Goal: Transaction & Acquisition: Purchase product/service

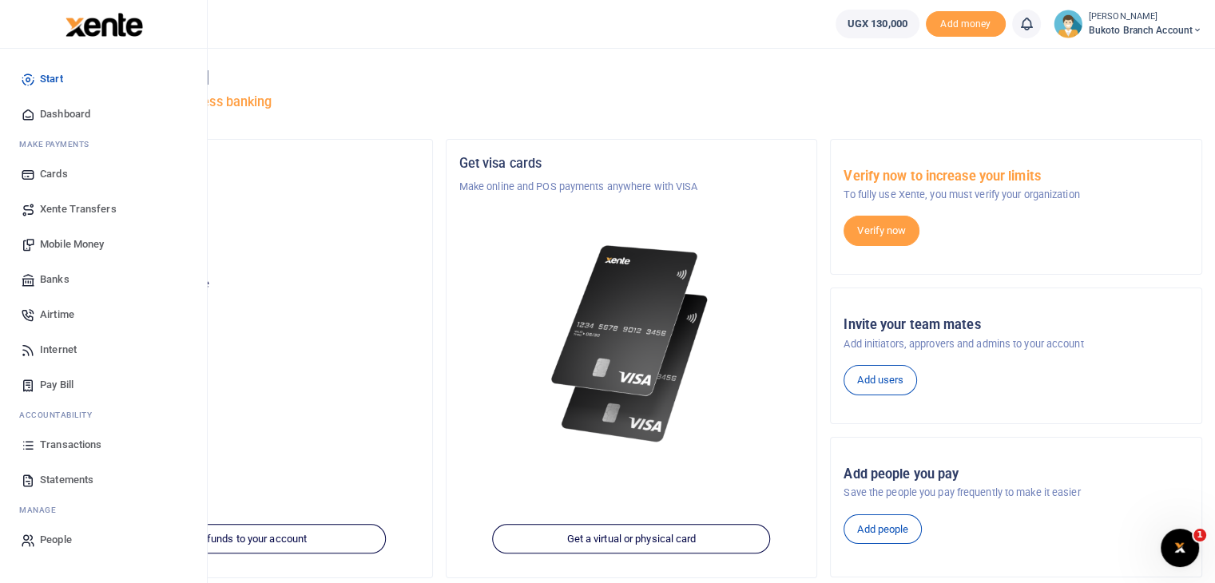
click at [80, 483] on span "Statements" at bounding box center [67, 480] width 54 height 16
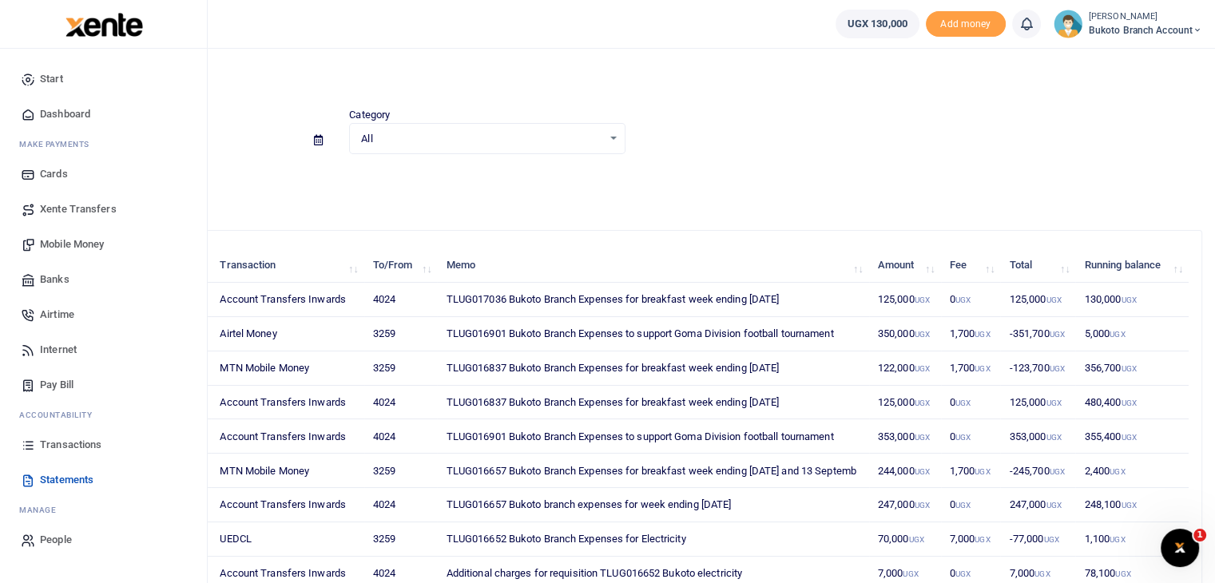
click at [70, 444] on span "Transactions" at bounding box center [71, 445] width 62 height 16
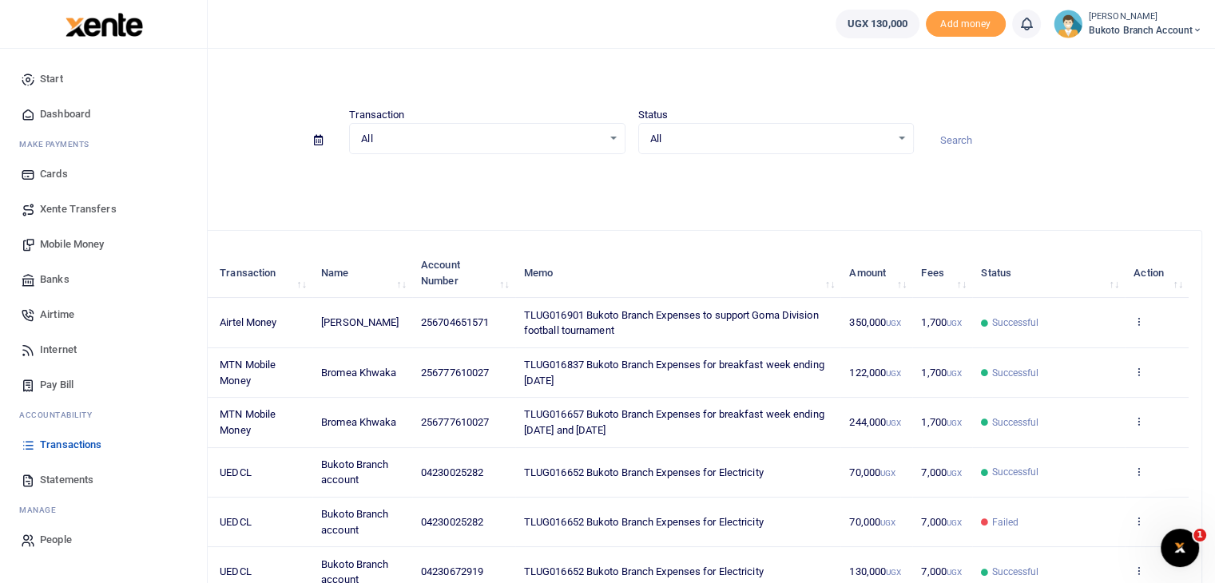
click at [77, 241] on span "Mobile Money" at bounding box center [72, 245] width 64 height 16
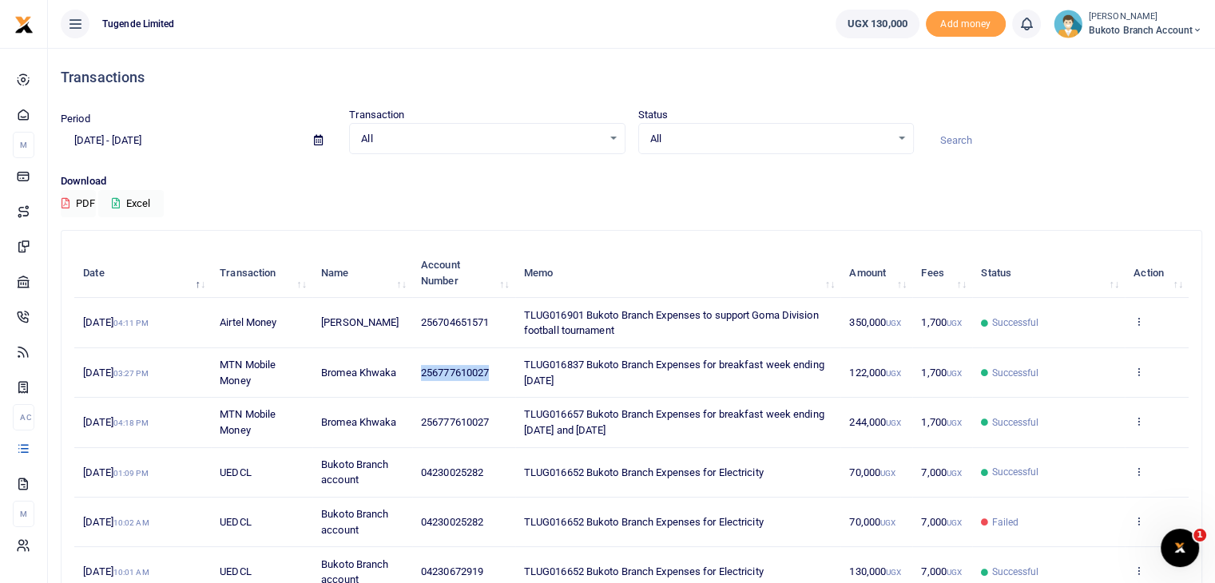
drag, startPoint x: 422, startPoint y: 371, endPoint x: 492, endPoint y: 370, distance: 70.3
click at [492, 370] on td "256777610027" at bounding box center [463, 373] width 103 height 50
copy span "256777610027"
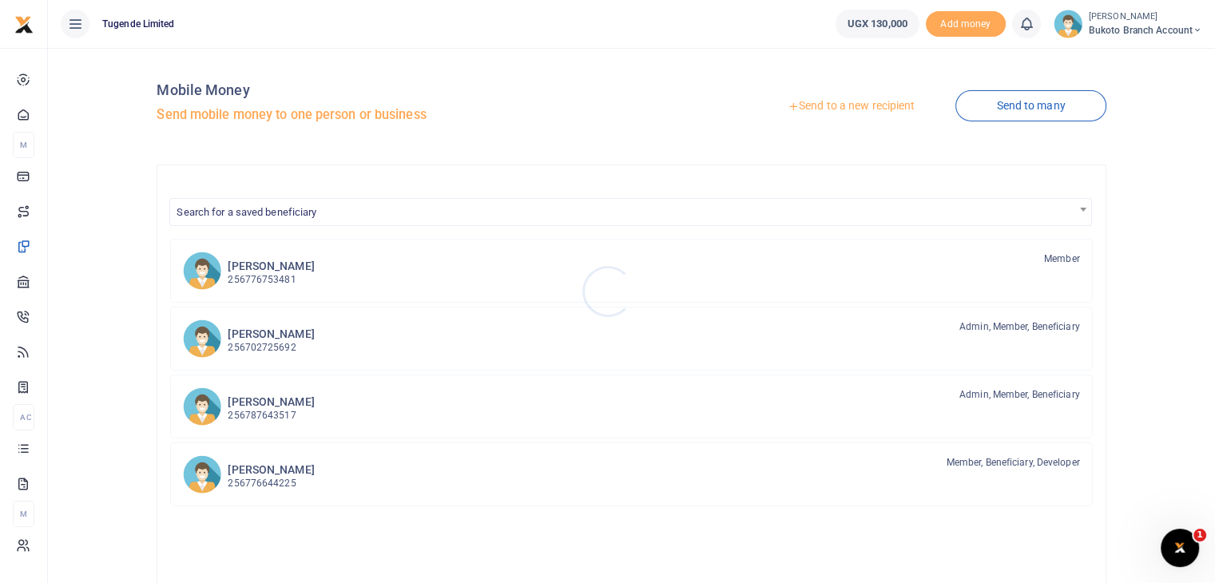
click at [1010, 102] on div at bounding box center [607, 291] width 1215 height 583
click at [1010, 102] on link "Send to many" at bounding box center [1031, 105] width 150 height 31
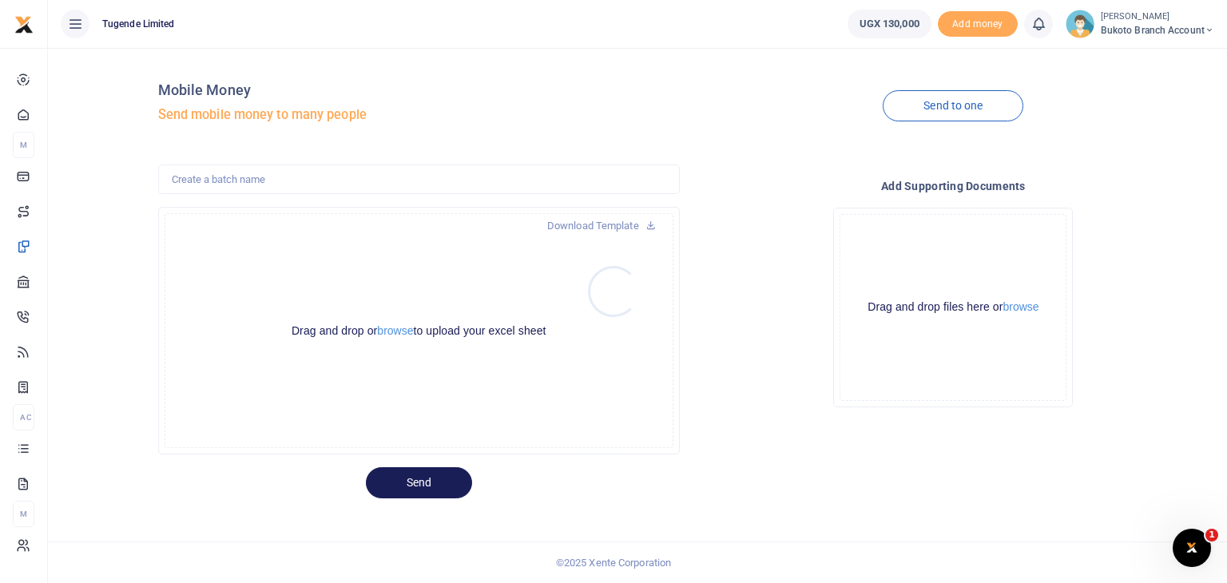
click at [917, 111] on div at bounding box center [613, 291] width 1227 height 583
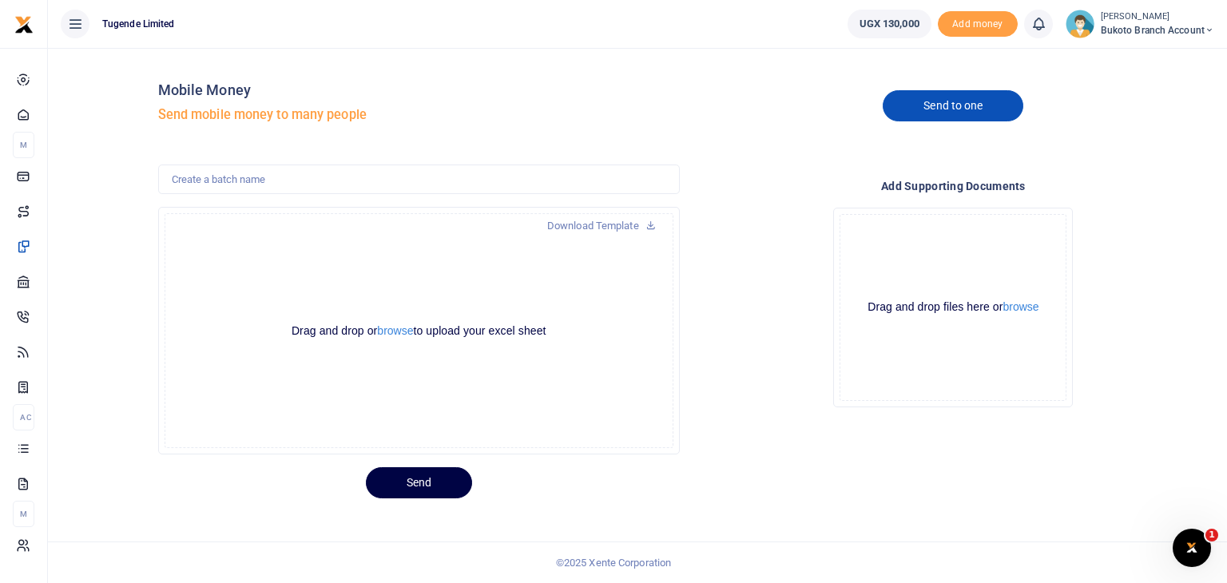
click at [921, 101] on link "Send to one" at bounding box center [953, 105] width 141 height 31
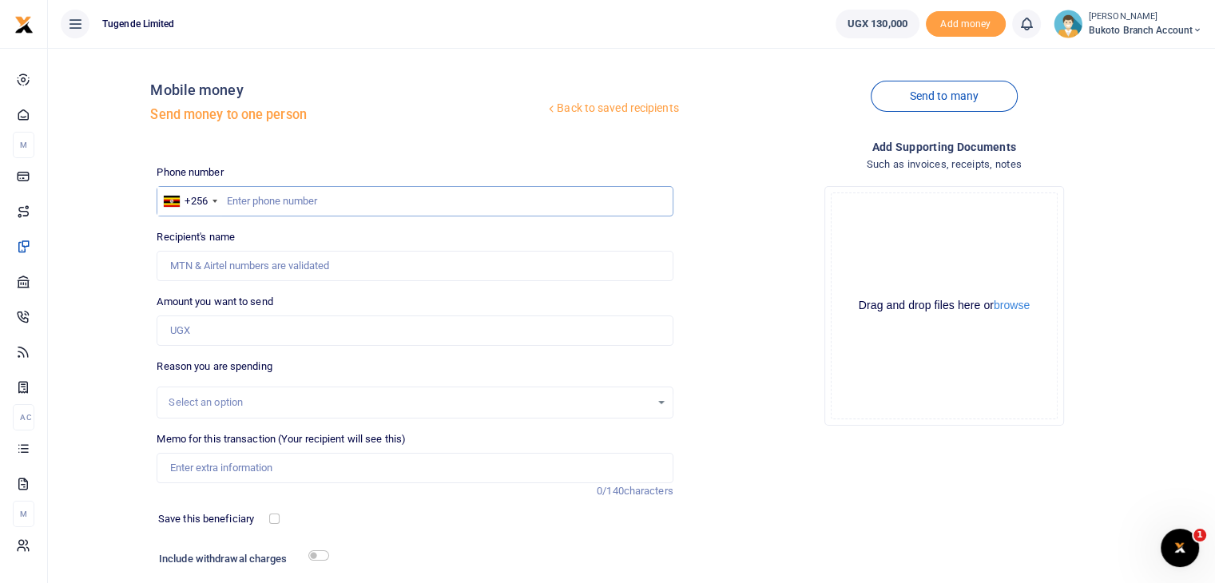
click at [272, 199] on input "text" at bounding box center [415, 201] width 516 height 30
paste input "256777610027"
type input "256777610027"
type input "Bromea Khwaka"
type input "256777610027"
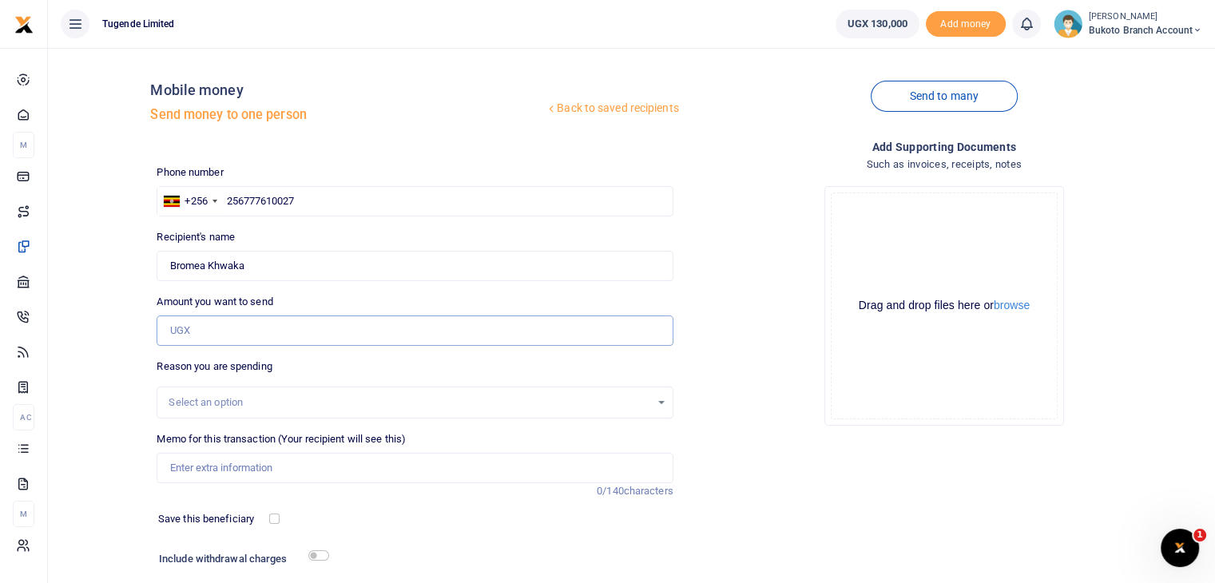
click at [393, 328] on input "Amount you want to send" at bounding box center [415, 331] width 516 height 30
type input "122,000"
click at [766, 433] on div "Drop your files here Drag and drop files here or browse Powered by Uppy" at bounding box center [944, 305] width 516 height 265
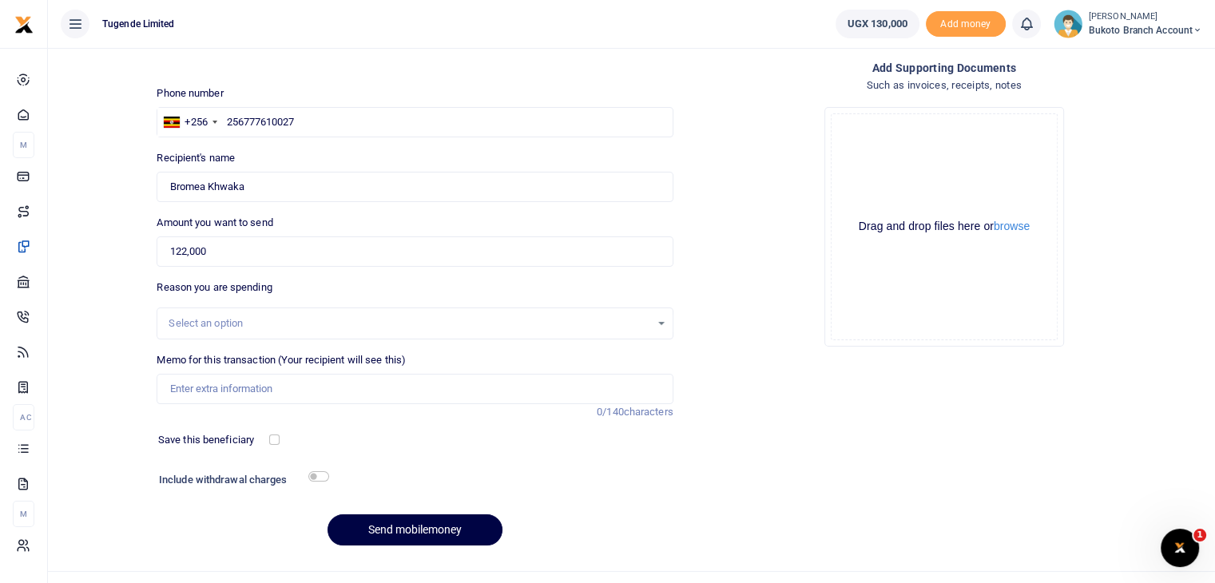
scroll to position [109, 0]
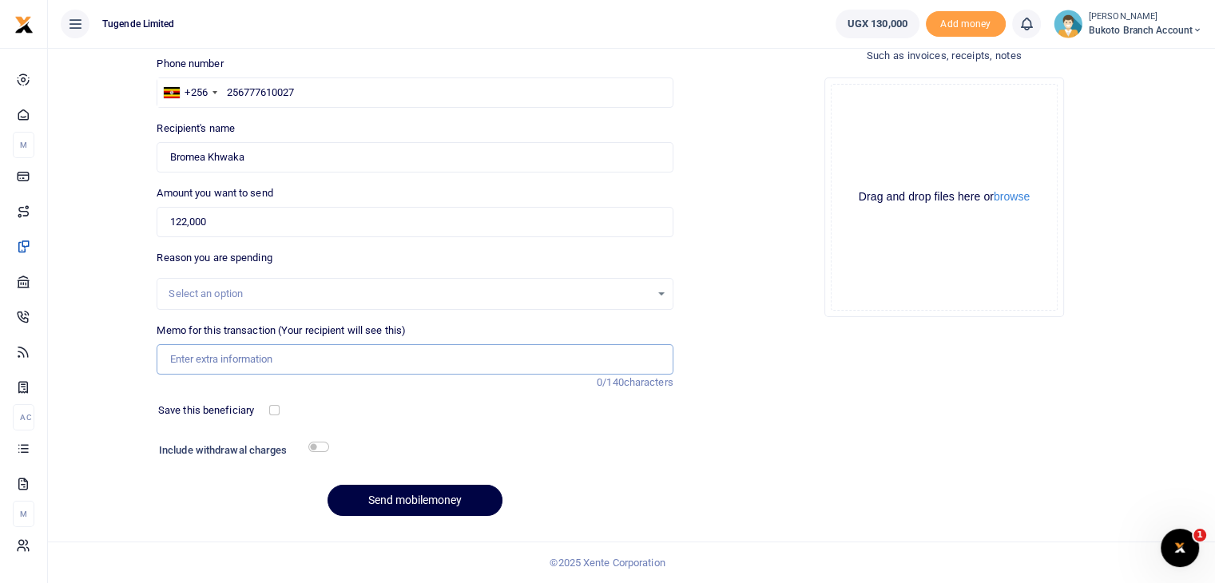
click at [454, 368] on input "Memo for this transaction (Your recipient will see this)" at bounding box center [415, 359] width 516 height 30
paste input "Bukoto Branch Expenses for breakfast week ending [DATE]"
click at [443, 358] on input "Bukoto Branch Expenses for breakfast week ending [DATE]" at bounding box center [415, 359] width 516 height 30
click at [168, 359] on input "Bukoto Branch Expenses for breakfast week ending [DATE]" at bounding box center [415, 359] width 516 height 30
paste input "TLUG-017036"
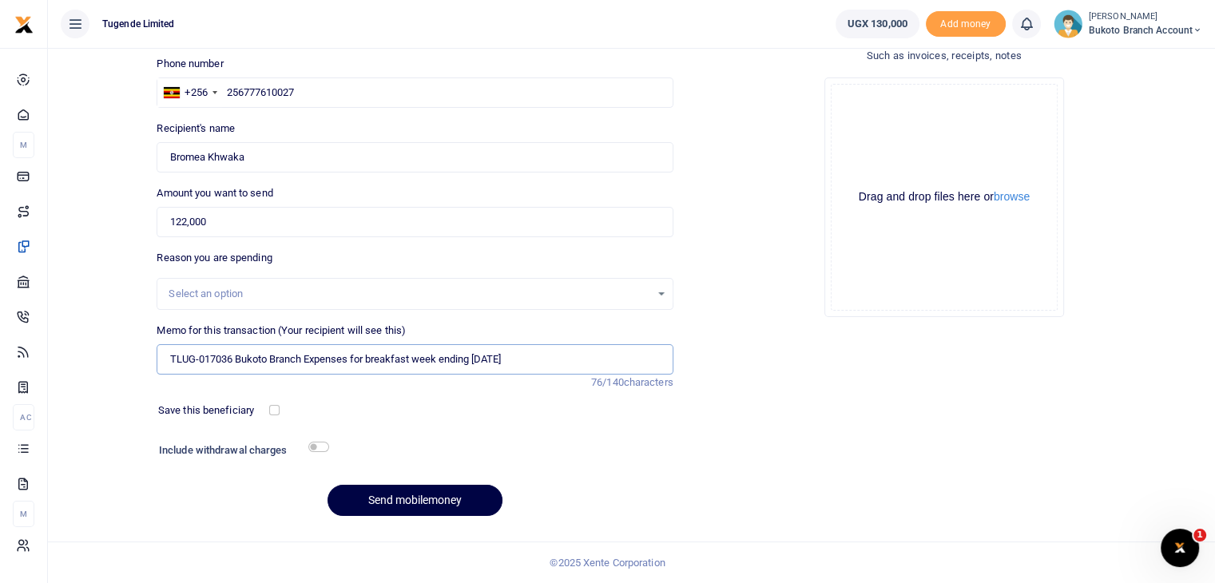
click at [200, 360] on input "TLUG-017036 Bukoto Branch Expenses for breakfast week ending [DATE]" at bounding box center [415, 359] width 516 height 30
type input "TLUG017036 Bukoto Branch Expenses for breakfast week ending [DATE]"
click at [710, 368] on div "Add supporting Documents Such as invoices, receipts, notes Drop your files here…" at bounding box center [944, 280] width 529 height 500
click at [455, 499] on button "Send mobilemoney" at bounding box center [415, 500] width 175 height 31
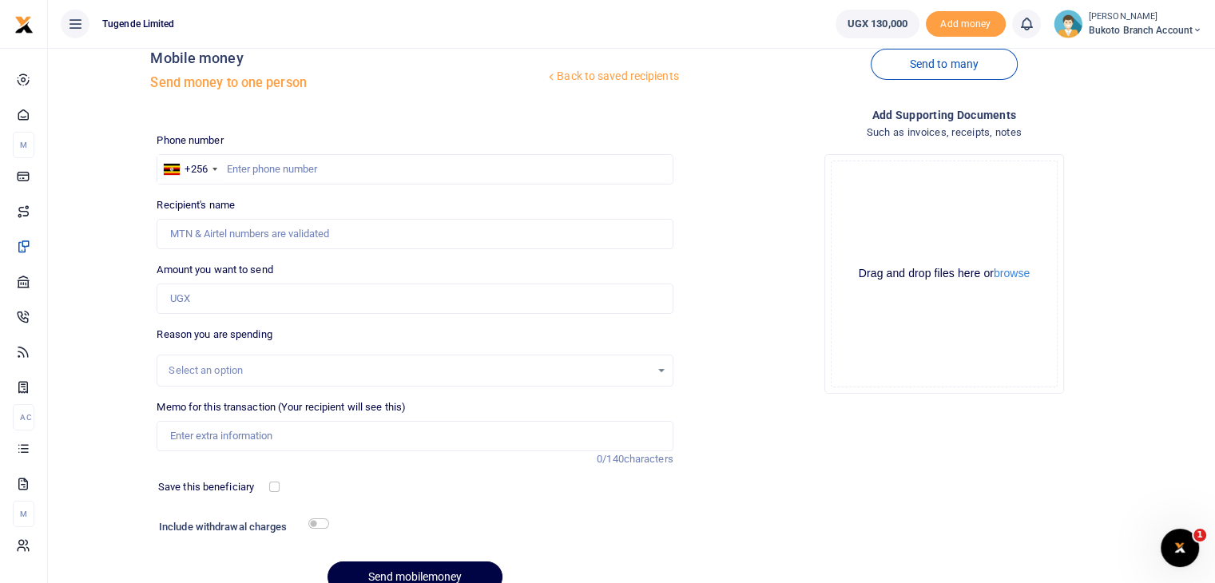
scroll to position [109, 0]
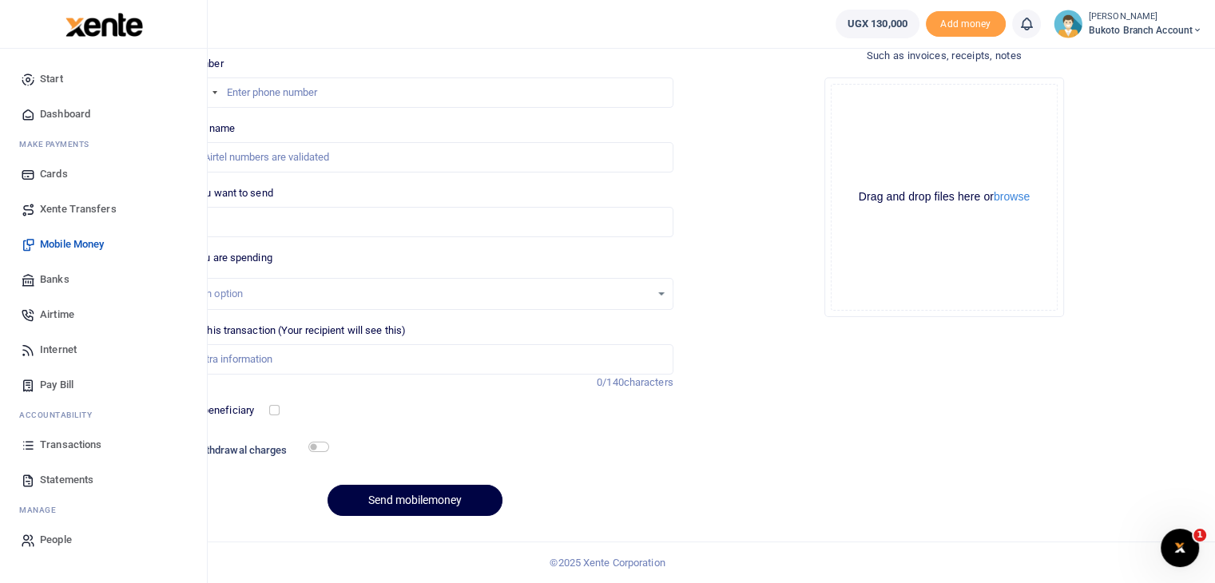
click at [74, 445] on span "Transactions" at bounding box center [71, 445] width 62 height 16
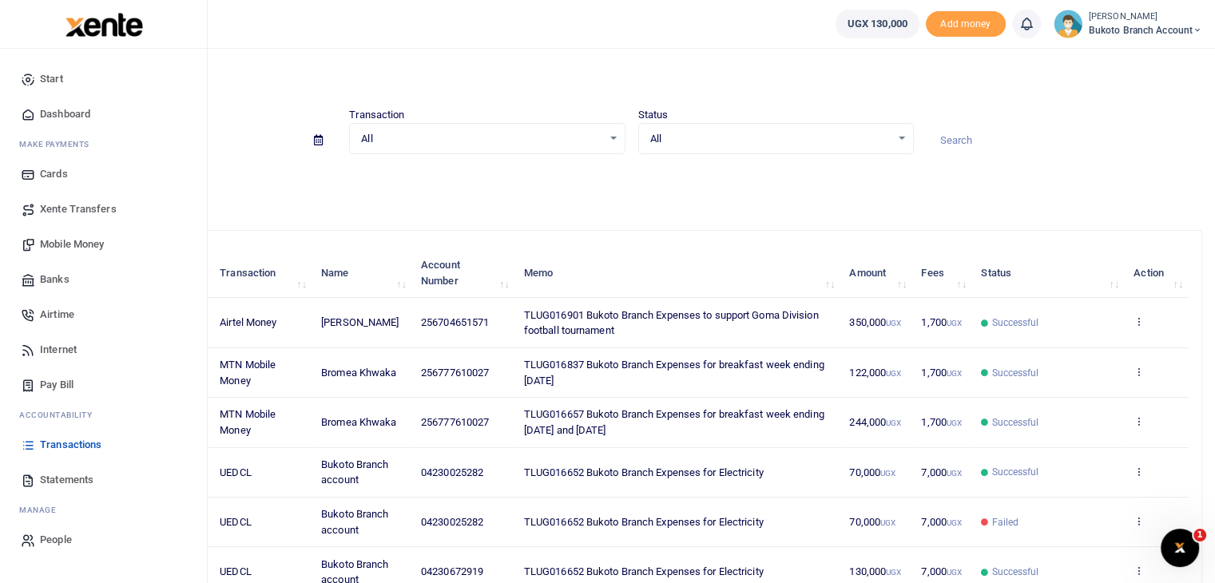
click at [74, 483] on span "Statements" at bounding box center [67, 480] width 54 height 16
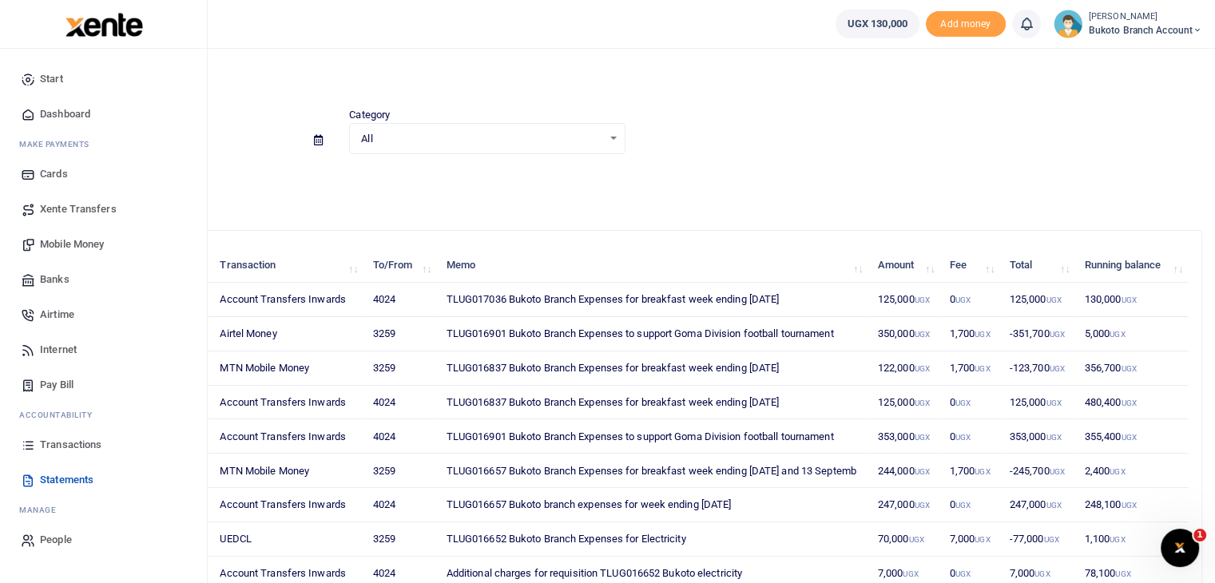
click at [99, 447] on span "Transactions" at bounding box center [71, 445] width 62 height 16
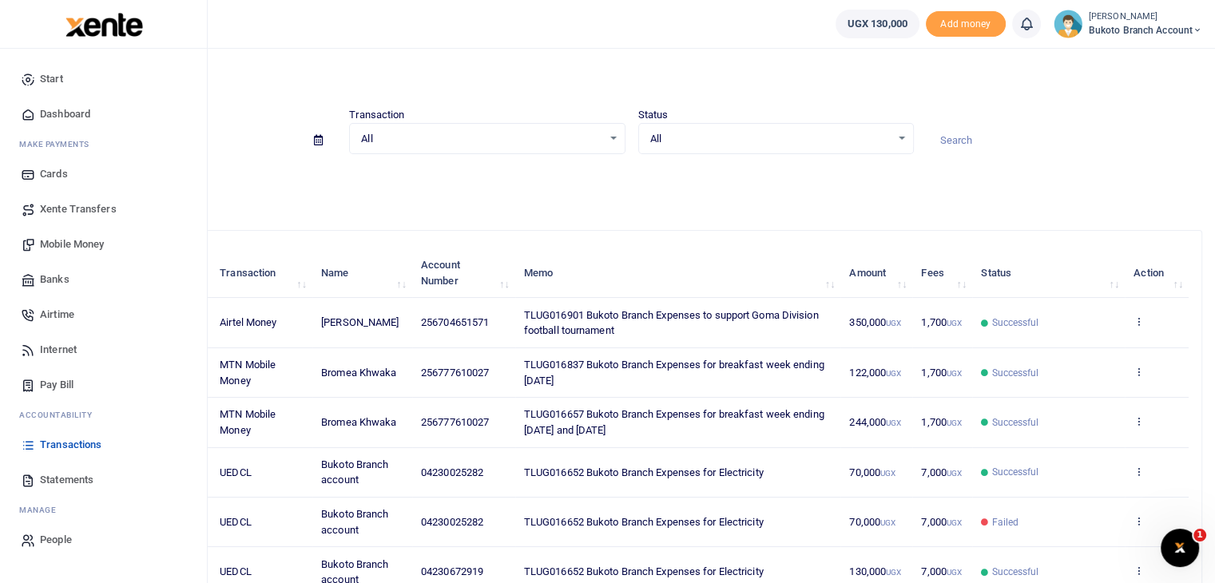
click at [64, 109] on span "Dashboard" at bounding box center [65, 114] width 50 height 16
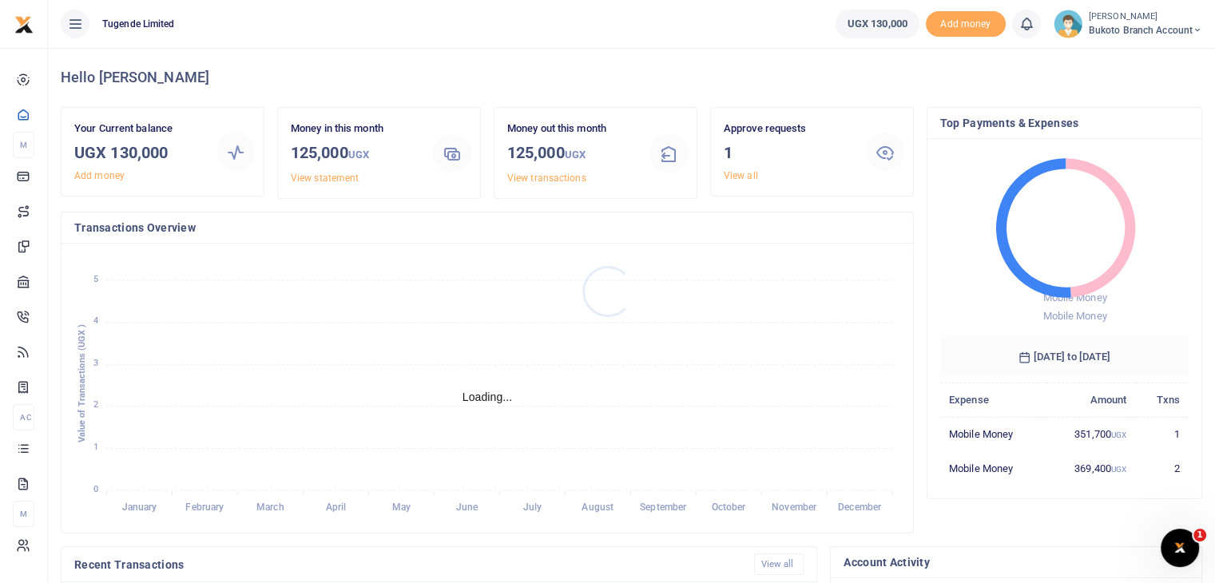
scroll to position [13, 13]
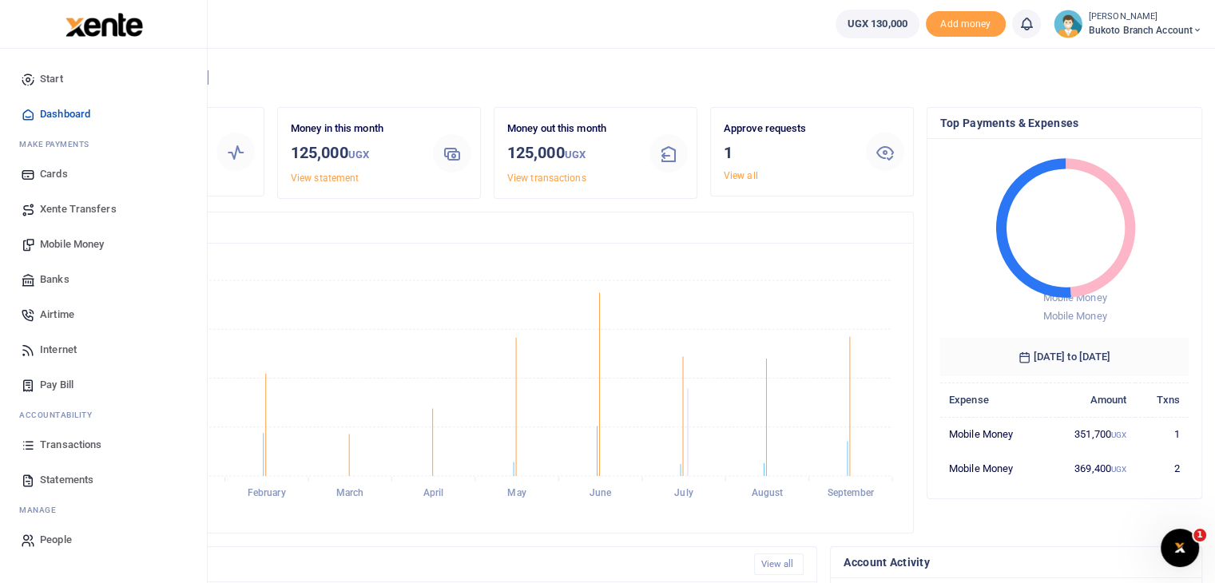
click at [68, 480] on span "Statements" at bounding box center [67, 480] width 54 height 16
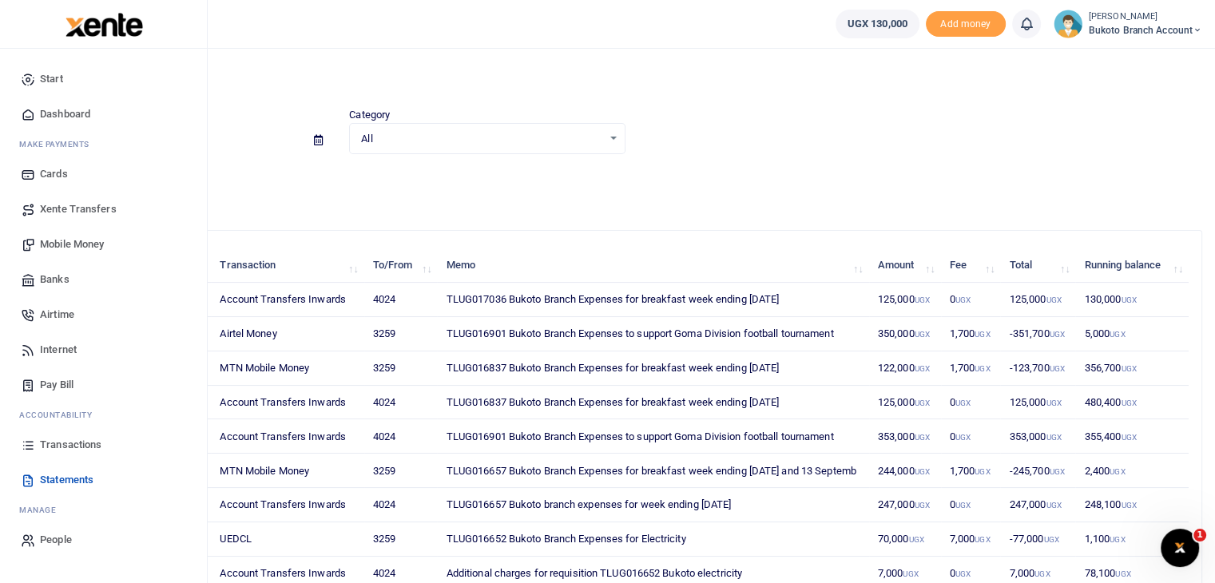
click at [74, 444] on span "Transactions" at bounding box center [71, 445] width 62 height 16
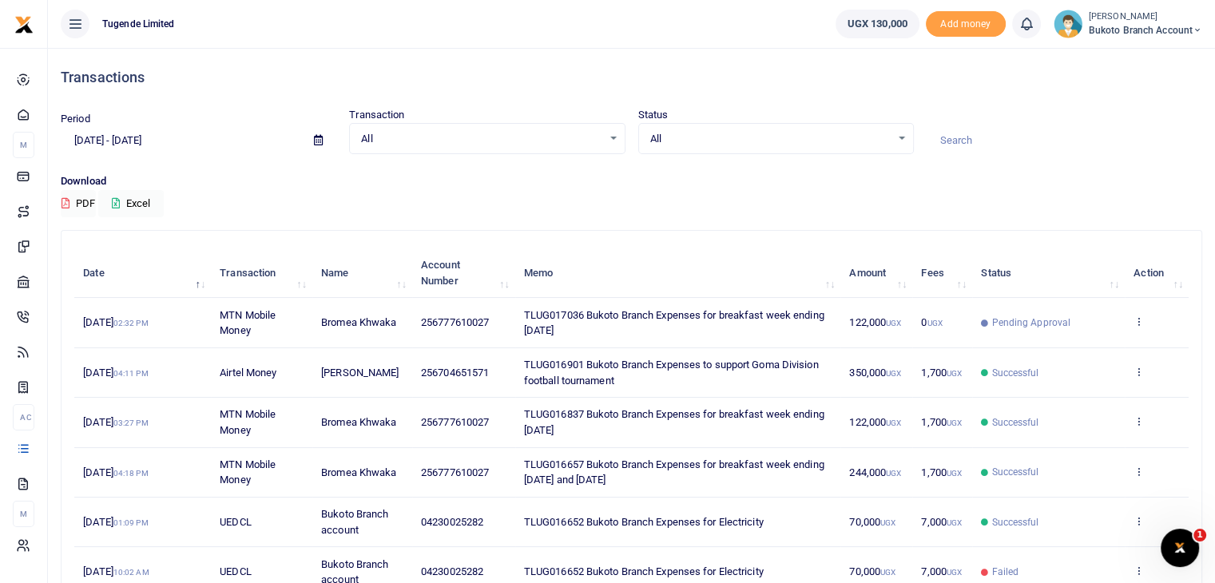
click at [699, 207] on div "Download PDF Excel" at bounding box center [632, 195] width 1142 height 44
